Goal: Information Seeking & Learning: Learn about a topic

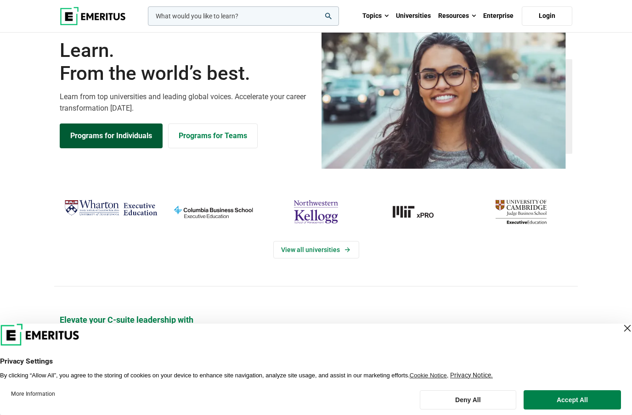
click at [121, 148] on link "Programs for Individuals" at bounding box center [111, 136] width 103 height 25
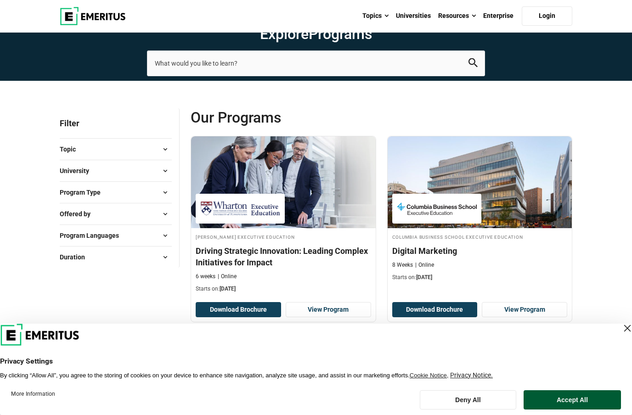
click at [587, 403] on button "Accept All" at bounding box center [572, 399] width 97 height 19
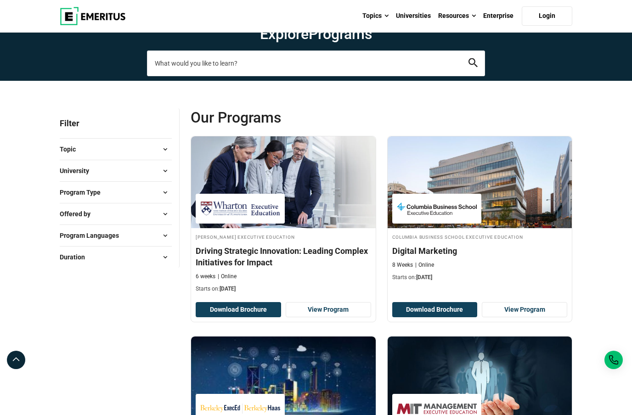
click at [289, 76] on input "search-page" at bounding box center [316, 64] width 338 height 26
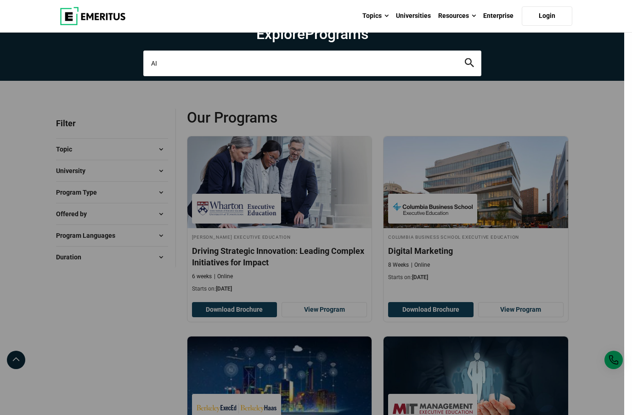
type input "AI"
click at [469, 68] on button "search" at bounding box center [469, 63] width 9 height 11
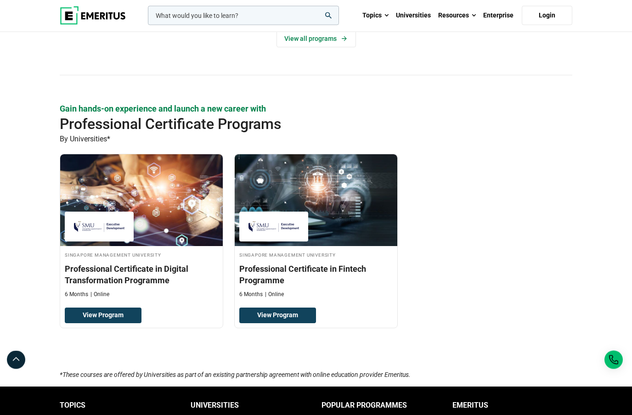
scroll to position [786, 0]
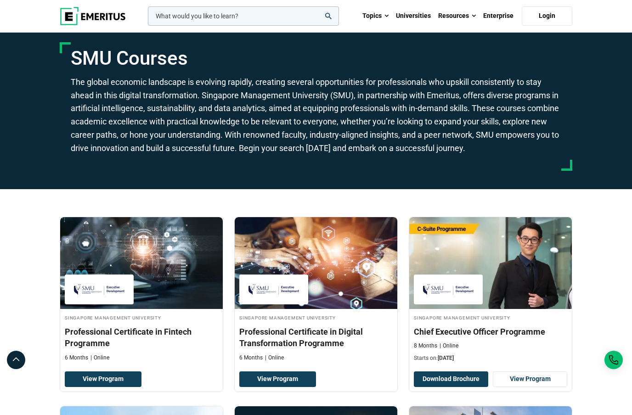
click at [229, 20] on input "woocommerce-product-search-field-0" at bounding box center [243, 15] width 191 height 19
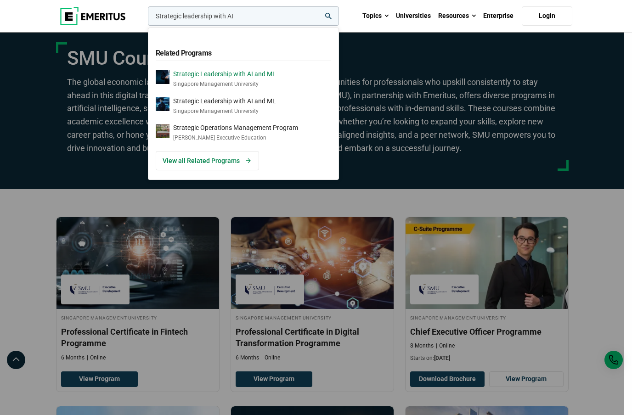
type input "Strategic leadership with AI"
click at [235, 74] on p "Strategic Leadership with AI and ML" at bounding box center [224, 74] width 103 height 8
click at [261, 15] on input "Strategic leadership with AI" at bounding box center [243, 15] width 191 height 19
